Goal: Task Accomplishment & Management: Use online tool/utility

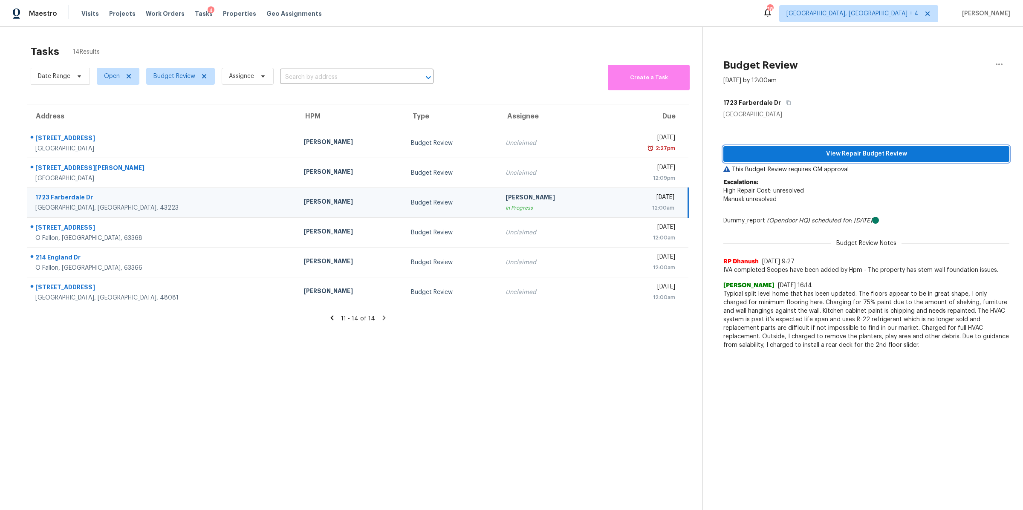
click at [824, 156] on span "View Repair Budget Review" at bounding box center [866, 154] width 272 height 11
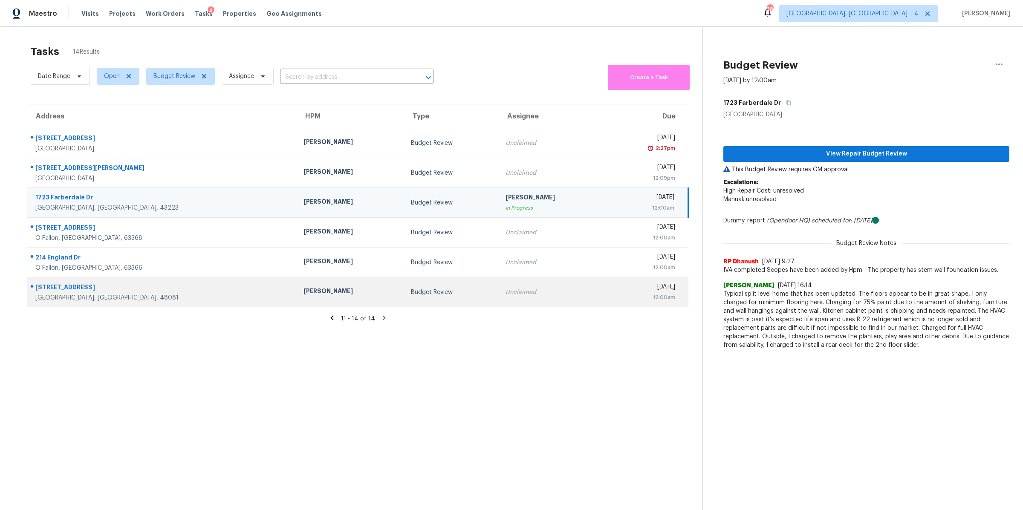
click at [531, 285] on td "Unclaimed" at bounding box center [552, 292] width 107 height 30
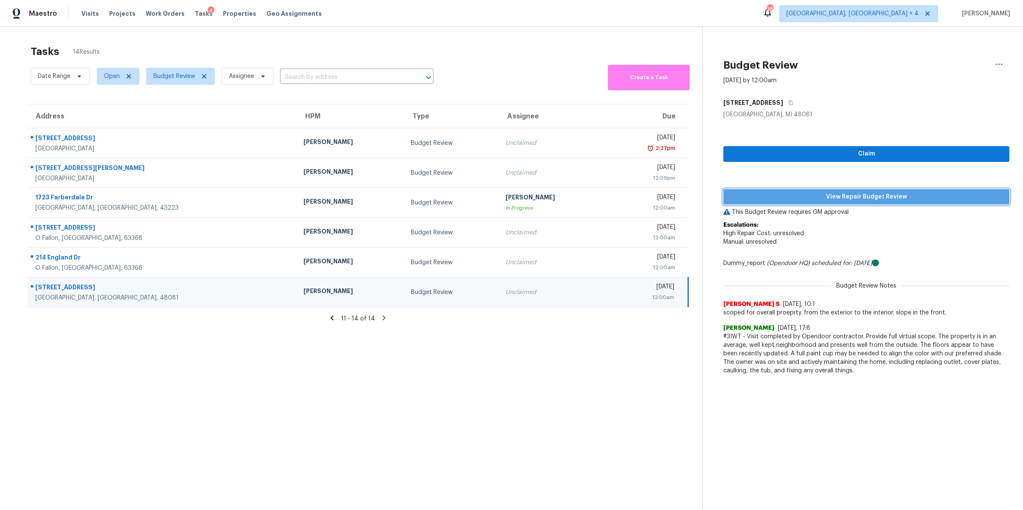
click at [795, 194] on span "View Repair Budget Review" at bounding box center [866, 197] width 272 height 11
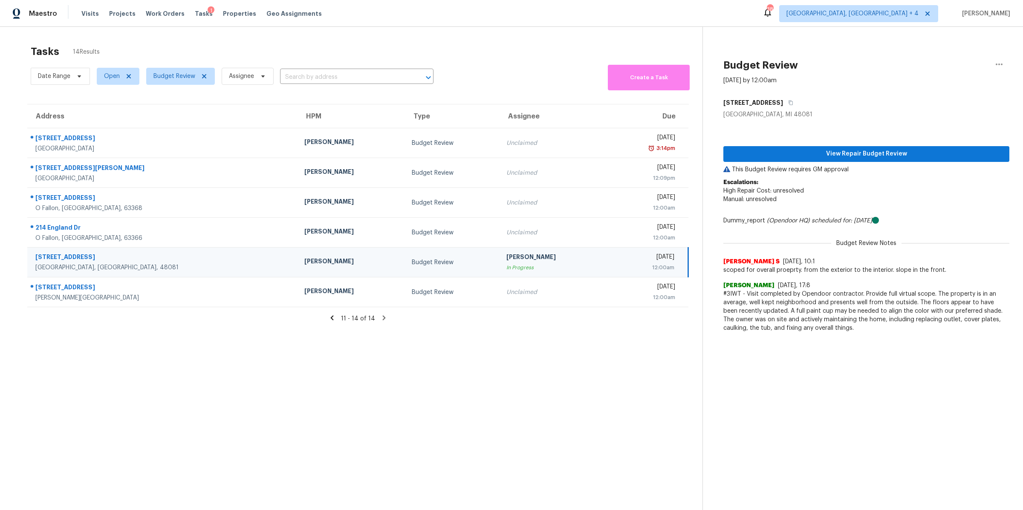
click at [333, 319] on icon at bounding box center [332, 318] width 8 height 8
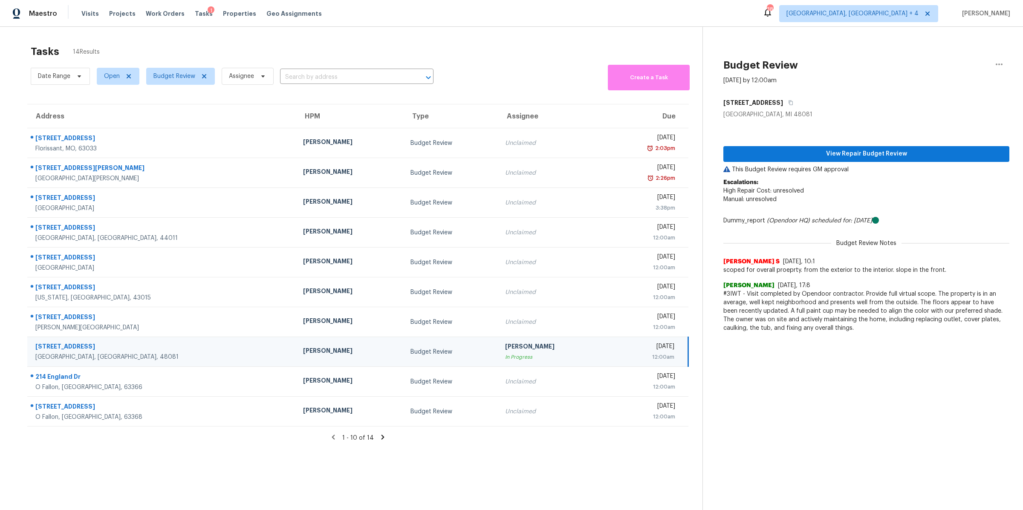
scroll to position [26, 0]
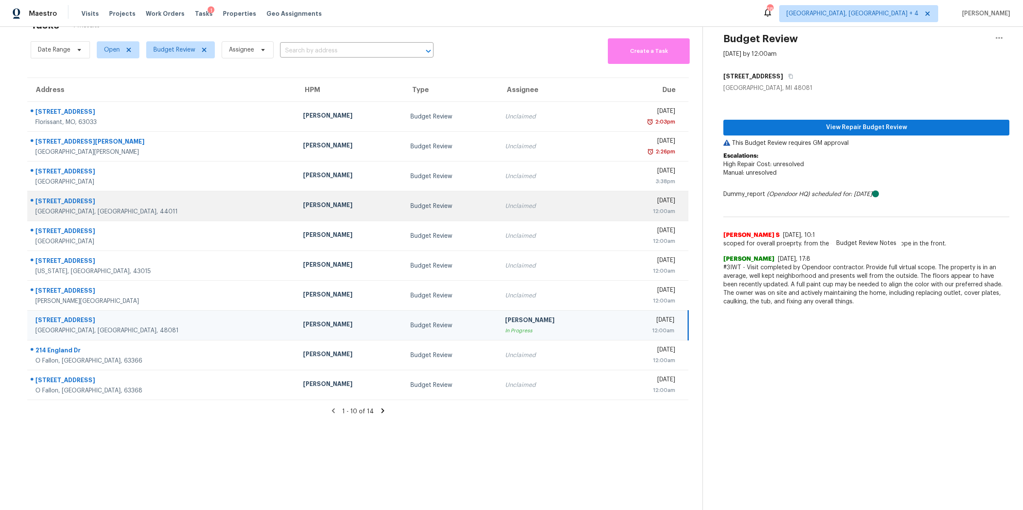
click at [612, 208] on div "12:00am" at bounding box center [643, 211] width 63 height 9
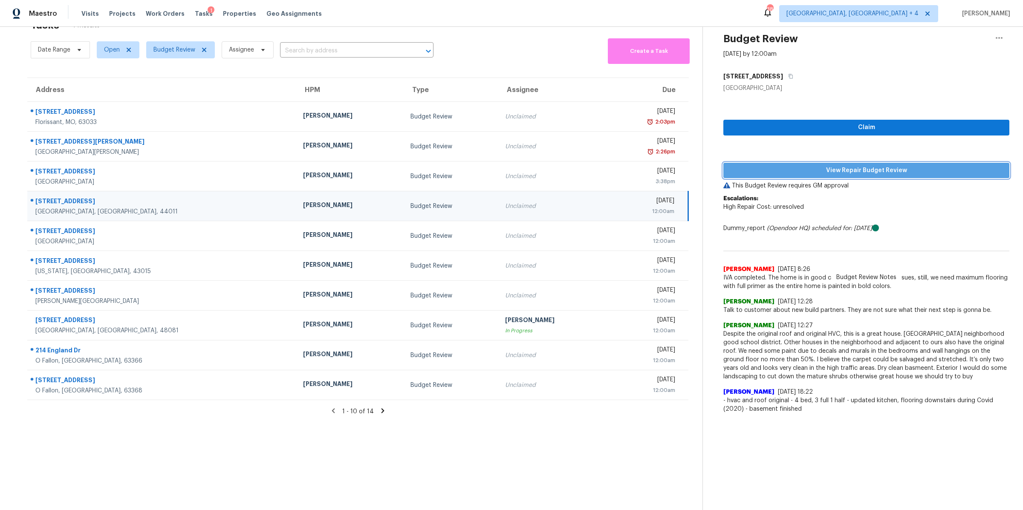
click at [775, 169] on span "View Repair Budget Review" at bounding box center [866, 170] width 272 height 11
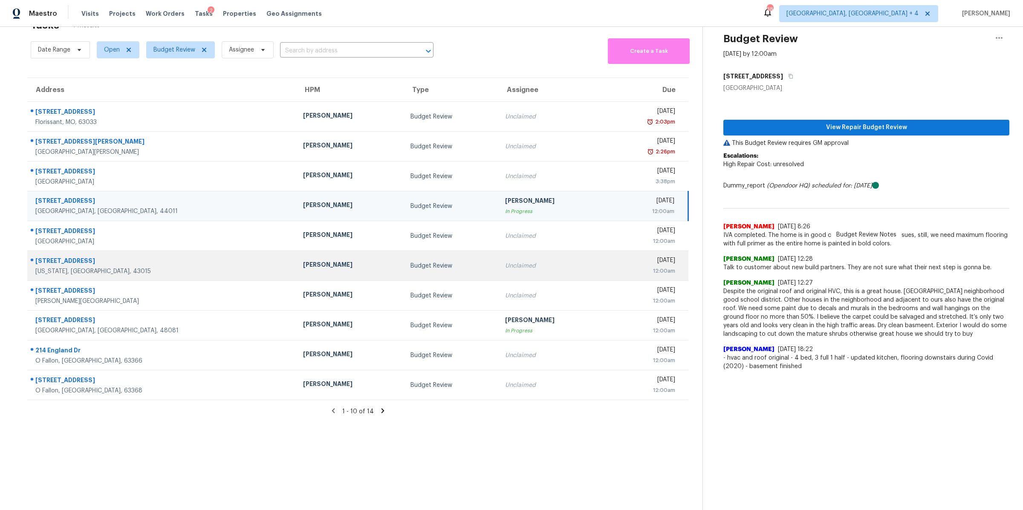
click at [501, 271] on td "Unclaimed" at bounding box center [551, 266] width 107 height 30
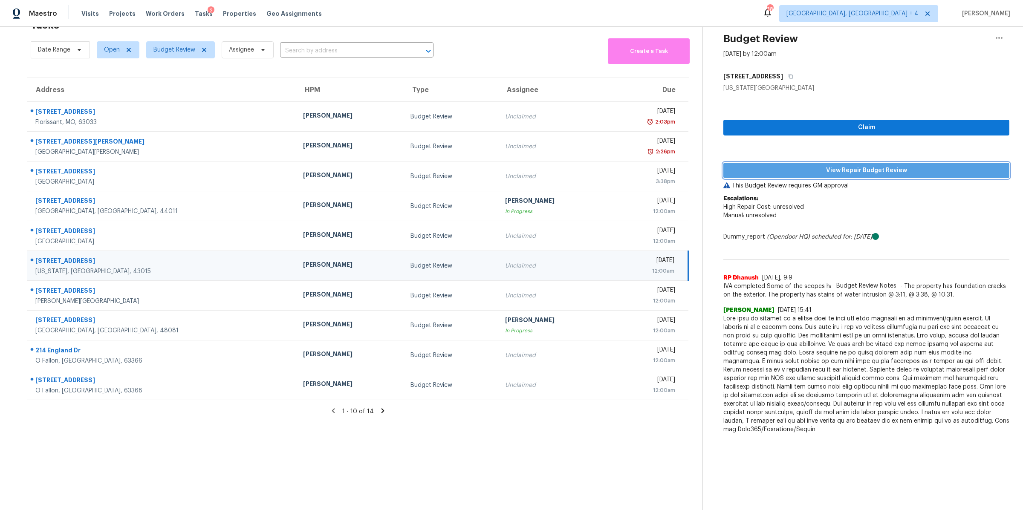
click at [813, 168] on span "View Repair Budget Review" at bounding box center [866, 170] width 272 height 11
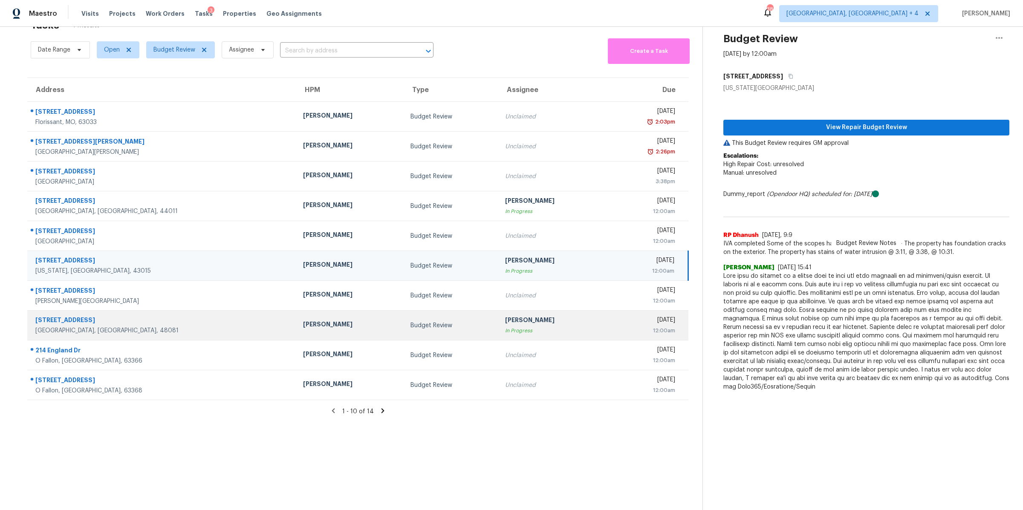
click at [512, 325] on div "[PERSON_NAME]" at bounding box center [552, 321] width 94 height 11
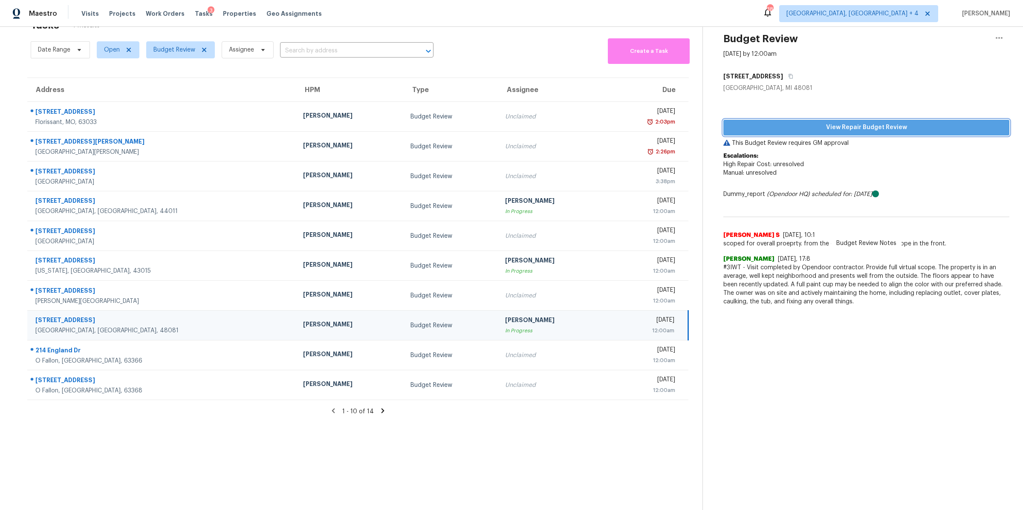
click at [794, 125] on span "View Repair Budget Review" at bounding box center [866, 127] width 272 height 11
